Goal: Check status: Check status

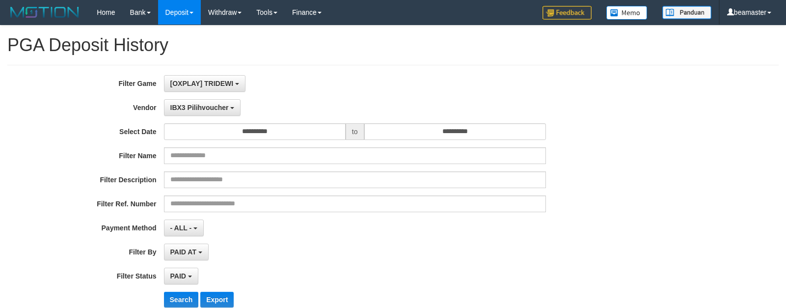
select select "**********"
select select "*"
select select "**"
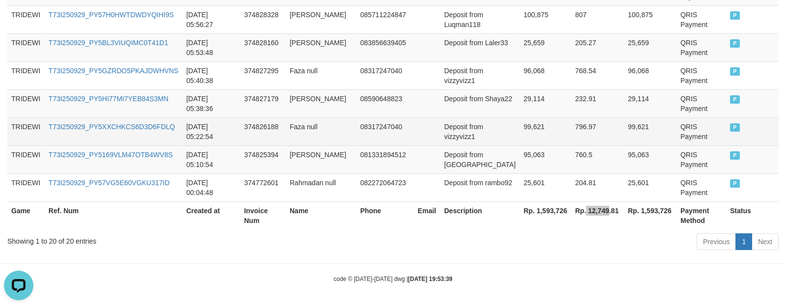
scroll to position [9, 0]
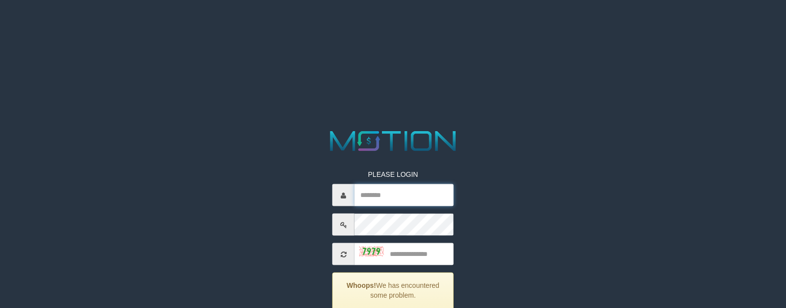
type input "*********"
click at [411, 254] on input "text" at bounding box center [403, 254] width 99 height 22
type input "****"
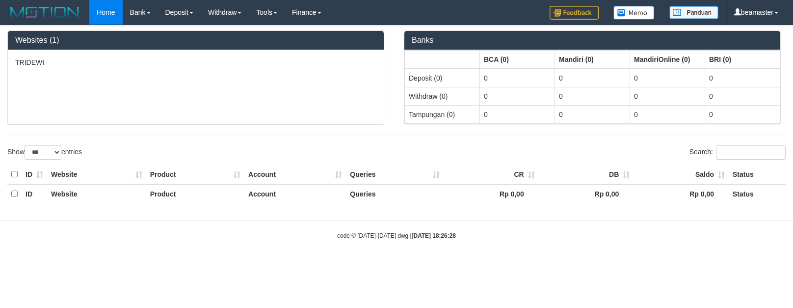
select select "***"
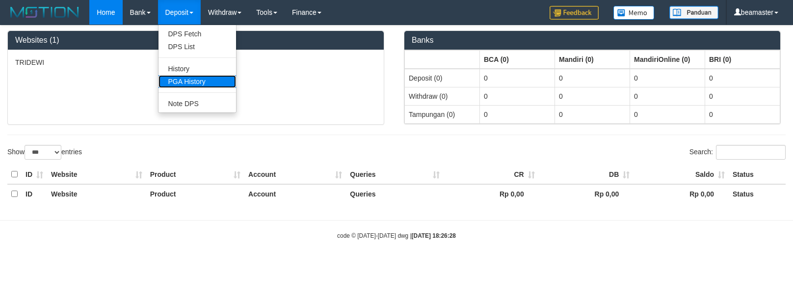
click at [183, 84] on link "PGA History" at bounding box center [197, 81] width 78 height 13
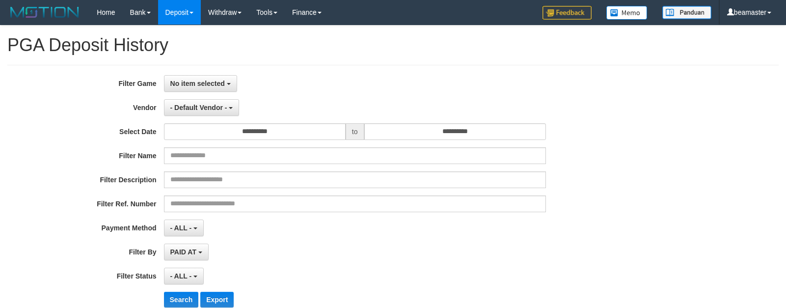
select select
select select "**"
click at [228, 79] on button "No item selected" at bounding box center [200, 83] width 73 height 17
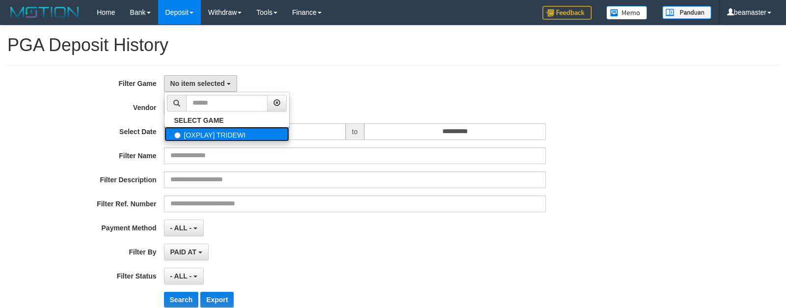
click at [209, 136] on label "[OXPLAY] TRIDEWI" at bounding box center [226, 134] width 125 height 15
select select "***"
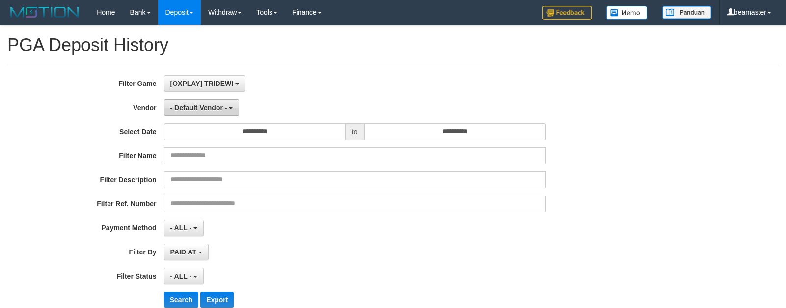
click at [203, 107] on span "- Default Vendor -" at bounding box center [198, 108] width 57 height 8
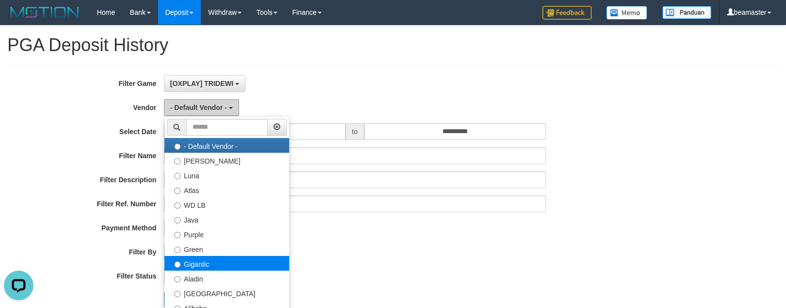
scroll to position [0, 0]
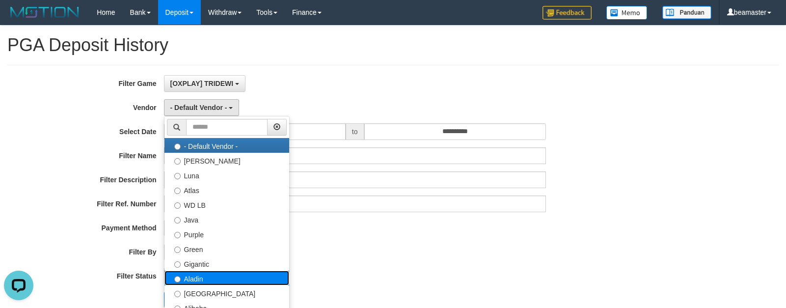
click at [202, 276] on label "Aladin" at bounding box center [226, 277] width 125 height 15
select select "**********"
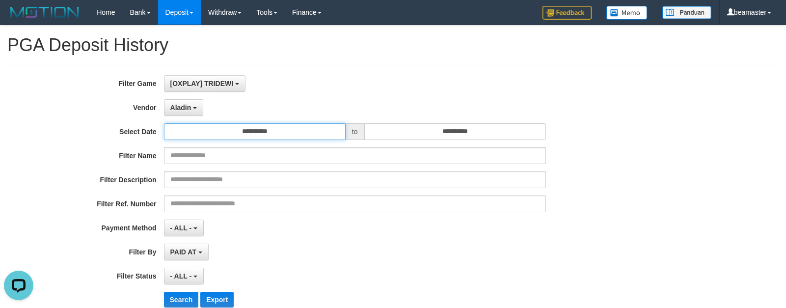
click at [237, 129] on input "**********" at bounding box center [255, 131] width 182 height 17
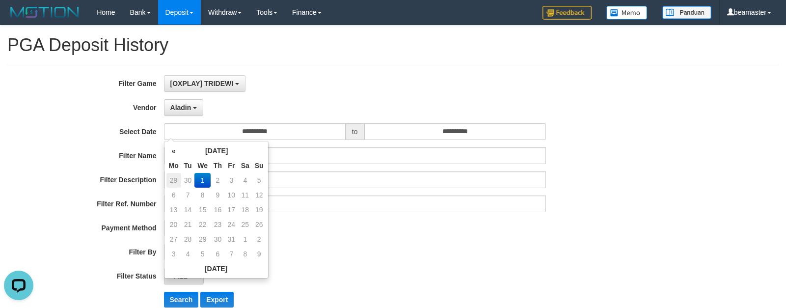
click at [172, 183] on td "29" at bounding box center [173, 180] width 15 height 15
type input "**********"
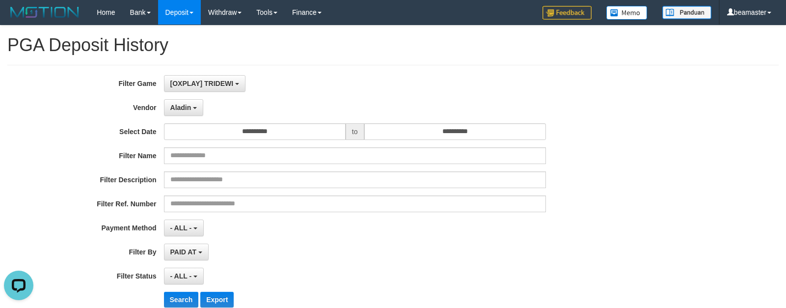
click at [99, 196] on label "Filter Ref. Number" at bounding box center [82, 201] width 164 height 13
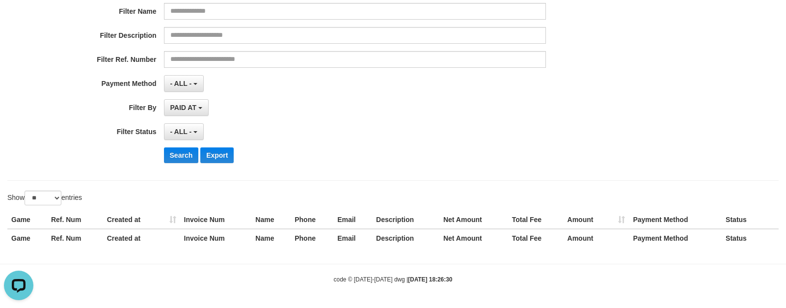
scroll to position [145, 0]
click at [181, 127] on span "- ALL -" at bounding box center [181, 131] width 22 height 8
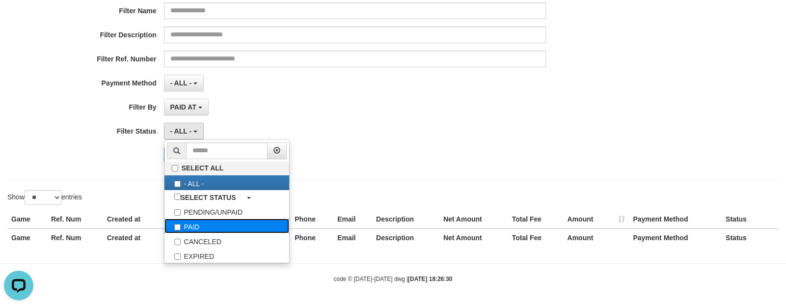
click at [186, 226] on label "PAID" at bounding box center [226, 225] width 125 height 15
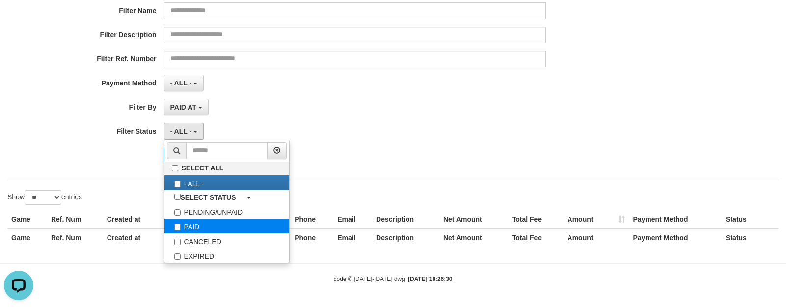
select select "*"
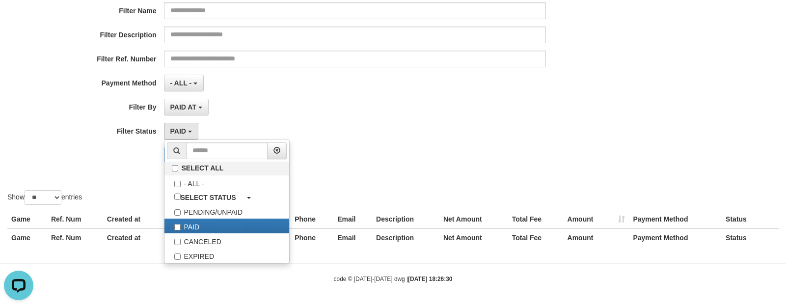
click at [106, 173] on div "**********" at bounding box center [392, 50] width 771 height 260
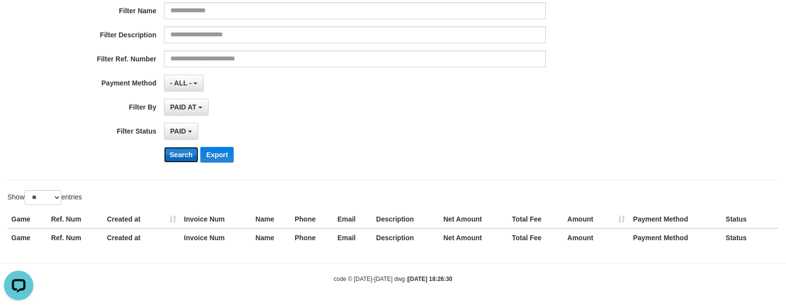
click at [179, 157] on button "Search" at bounding box center [181, 155] width 35 height 16
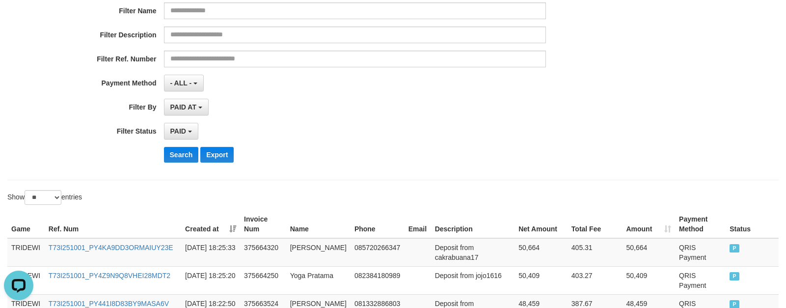
click at [502, 160] on div "Search Export" at bounding box center [409, 155] width 491 height 16
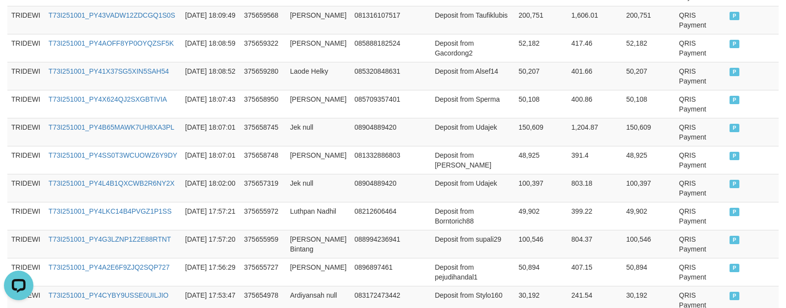
scroll to position [881, 0]
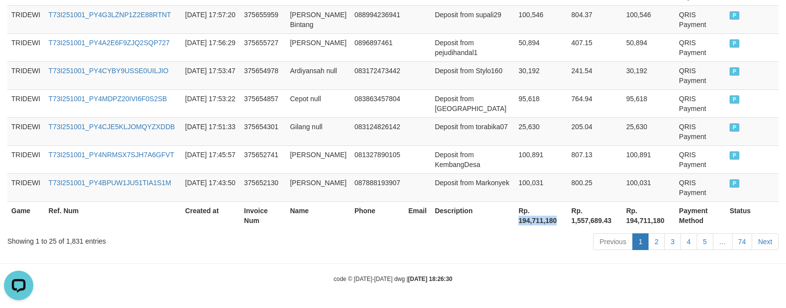
drag, startPoint x: 512, startPoint y: 221, endPoint x: 551, endPoint y: 222, distance: 39.3
click at [551, 222] on th "Rp. 194,711,180" at bounding box center [540, 215] width 53 height 28
copy th "194,711,180"
click at [567, 225] on th "Rp. 1,557,689.43" at bounding box center [594, 215] width 55 height 28
drag, startPoint x: 566, startPoint y: 222, endPoint x: 596, endPoint y: 222, distance: 29.4
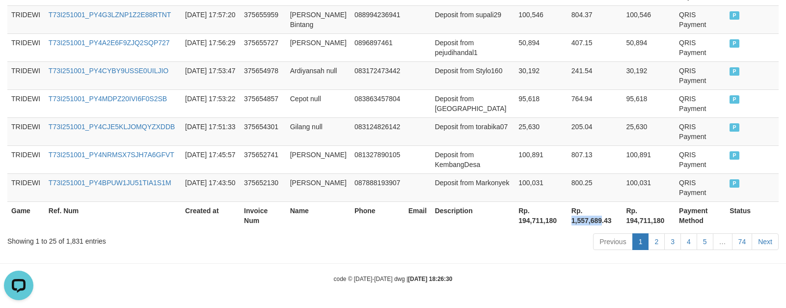
click at [596, 222] on th "Rp. 1,557,689.43" at bounding box center [594, 215] width 55 height 28
copy th "1,557,689"
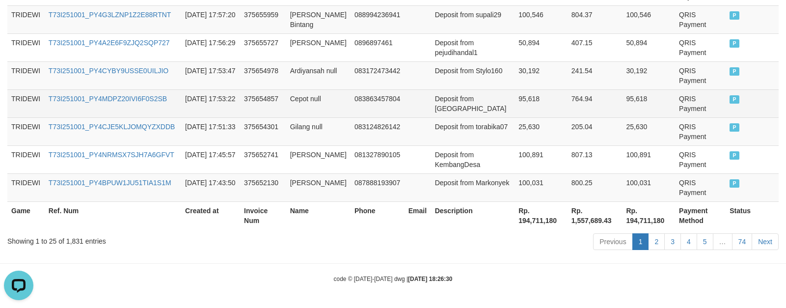
click at [442, 112] on td "Deposit from [GEOGRAPHIC_DATA]" at bounding box center [473, 103] width 84 height 28
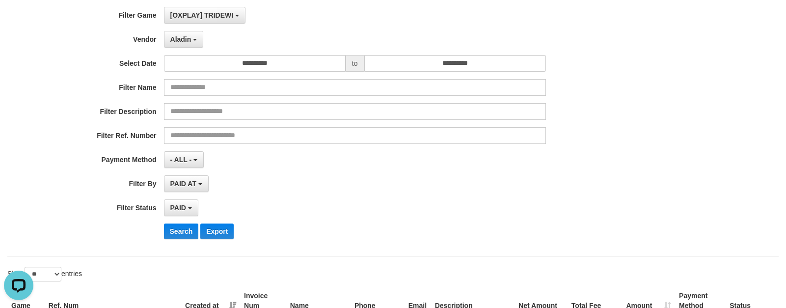
scroll to position [0, 0]
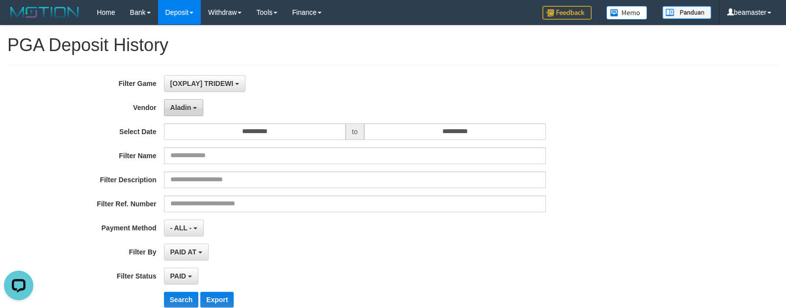
click at [176, 109] on span "Aladin" at bounding box center [180, 108] width 21 height 8
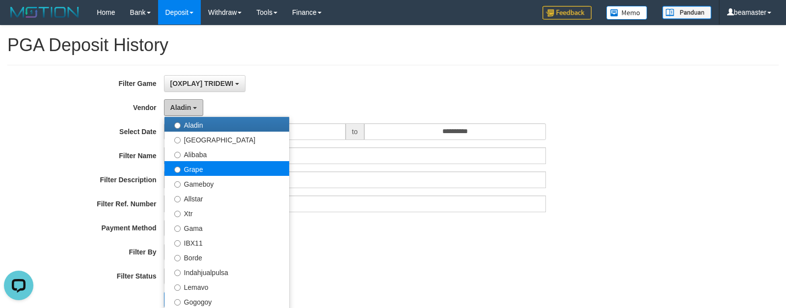
scroll to position [147, 0]
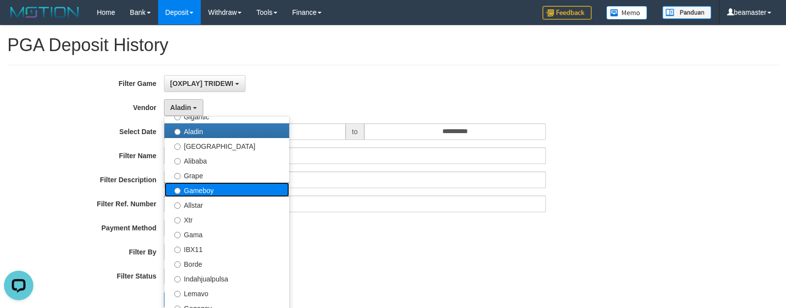
click at [198, 190] on label "Gameboy" at bounding box center [226, 189] width 125 height 15
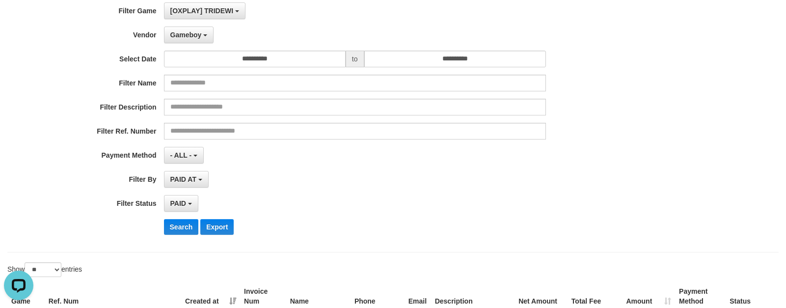
scroll to position [196, 0]
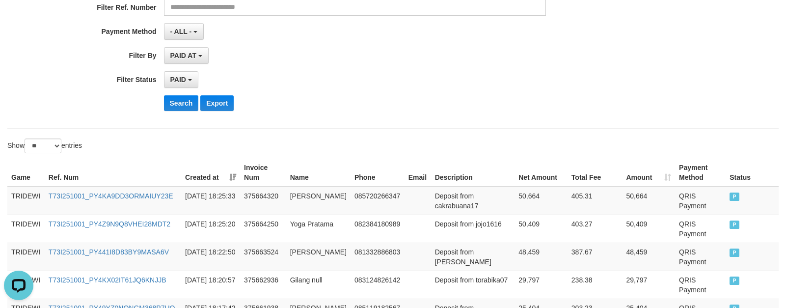
click at [178, 103] on button "Search" at bounding box center [181, 103] width 35 height 16
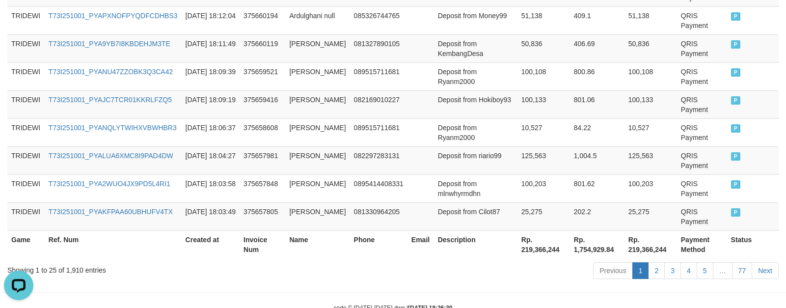
scroll to position [881, 0]
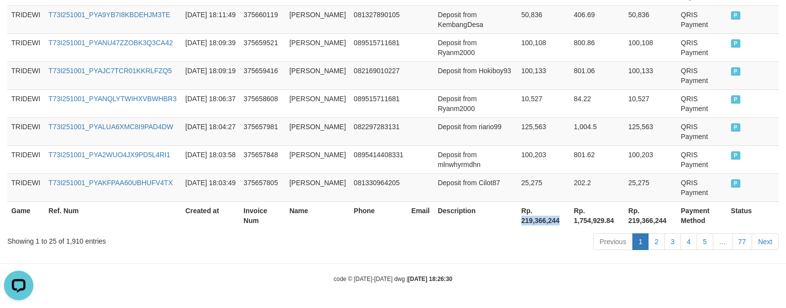
drag, startPoint x: 512, startPoint y: 222, endPoint x: 752, endPoint y: 225, distance: 239.5
click at [556, 223] on th "Rp. 219,366,244" at bounding box center [543, 215] width 52 height 28
copy th "219,366,244"
click at [590, 214] on th "Rp. 1,754,929.84" at bounding box center [597, 215] width 54 height 28
drag, startPoint x: 567, startPoint y: 219, endPoint x: 597, endPoint y: 222, distance: 30.1
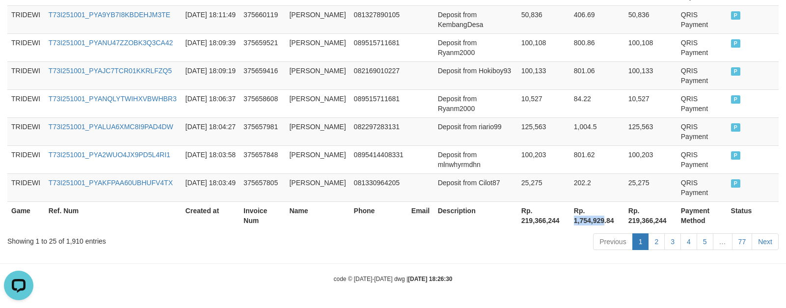
click at [597, 222] on th "Rp. 1,754,929.84" at bounding box center [597, 215] width 54 height 28
copy th "1,754,929"
click at [337, 192] on td "[PERSON_NAME]" at bounding box center [317, 187] width 64 height 28
click at [434, 178] on td "Deposit from Cilot87" at bounding box center [475, 187] width 83 height 28
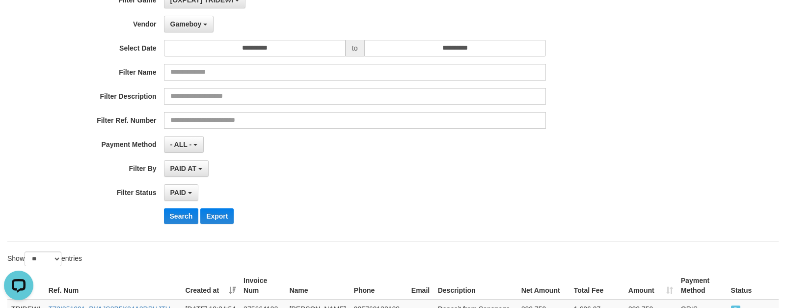
scroll to position [0, 0]
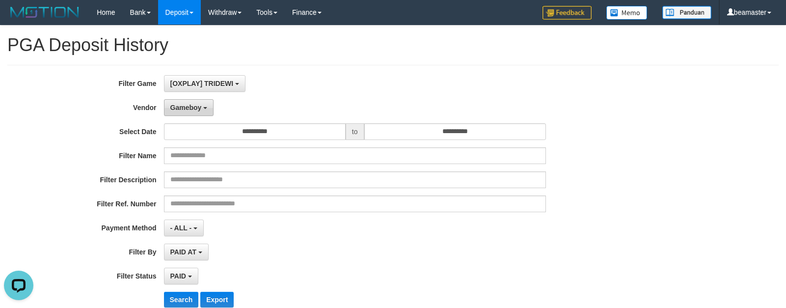
click at [185, 104] on span "Gameboy" at bounding box center [185, 108] width 31 height 8
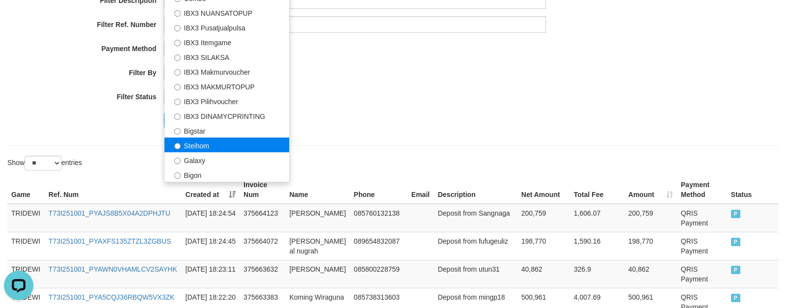
scroll to position [196, 0]
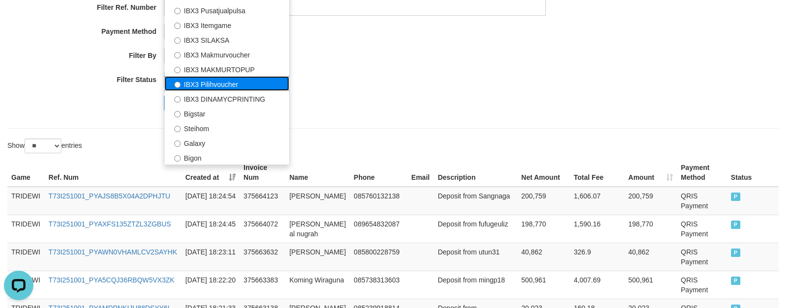
click at [221, 83] on label "IBX3 Pilihvoucher" at bounding box center [226, 83] width 125 height 15
select select "**********"
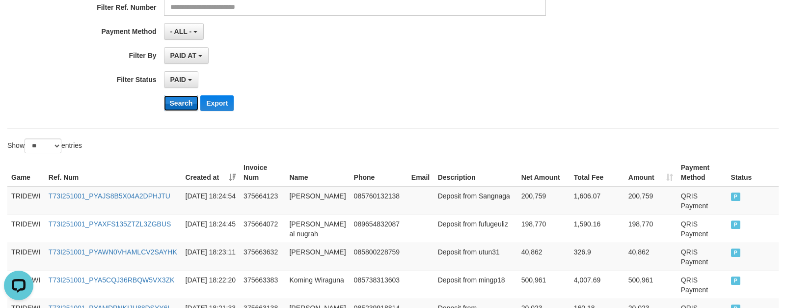
click at [181, 107] on button "Search" at bounding box center [181, 103] width 35 height 16
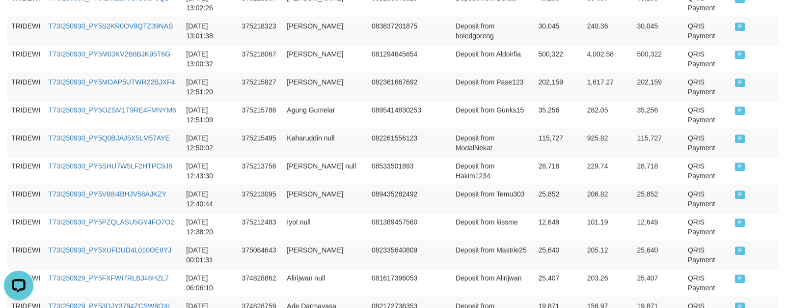
scroll to position [881, 0]
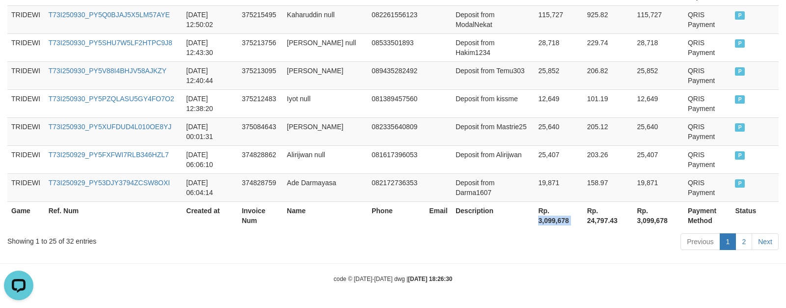
drag, startPoint x: 528, startPoint y: 213, endPoint x: 567, endPoint y: 213, distance: 39.3
click at [567, 213] on tr "Game Ref. Num Created at Invoice Num Name Phone Email Description Rp. 3,099,678…" at bounding box center [392, 215] width 771 height 28
copy th "3,099,678"
drag, startPoint x: 598, startPoint y: 216, endPoint x: 592, endPoint y: 216, distance: 5.4
click at [598, 216] on th "Rp. 24,797.43" at bounding box center [608, 215] width 50 height 28
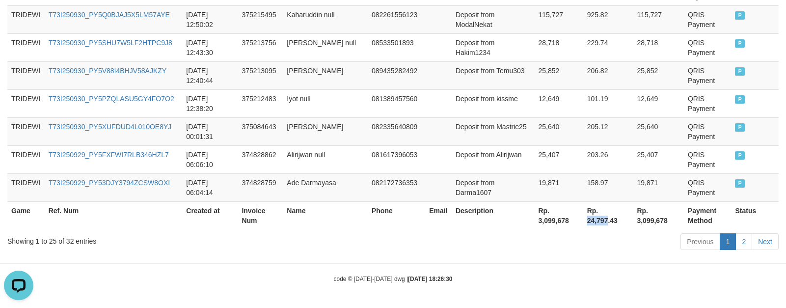
drag, startPoint x: 582, startPoint y: 211, endPoint x: 603, endPoint y: 211, distance: 21.1
click at [603, 211] on th "Rp. 24,797.43" at bounding box center [608, 215] width 50 height 28
copy th "24,797"
